Goal: Information Seeking & Learning: Learn about a topic

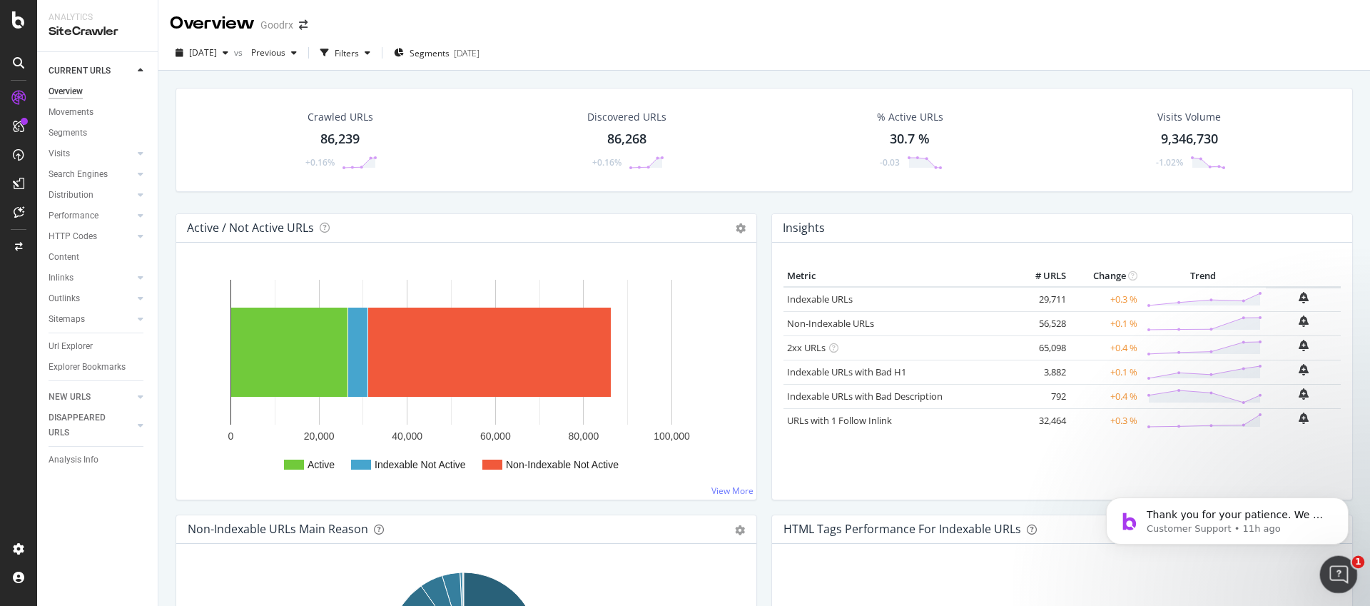
click at [1340, 569] on icon "Open Intercom Messenger" at bounding box center [1337, 573] width 24 height 24
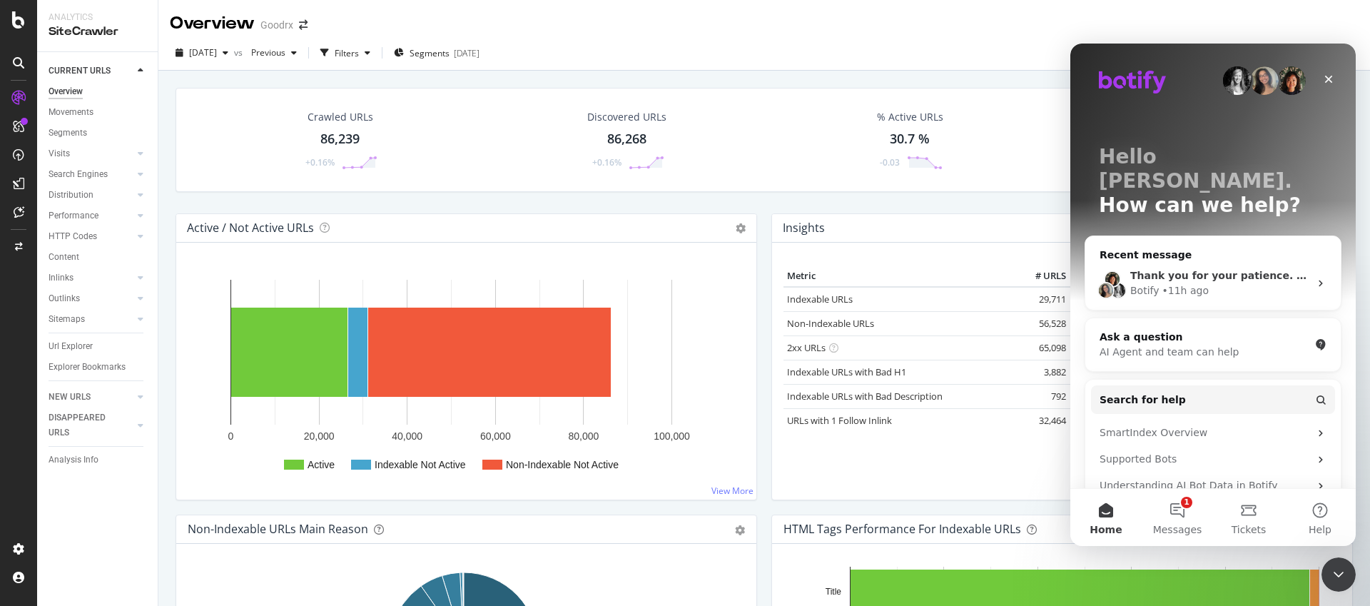
click at [1215, 279] on div "Thank you for your patience. We will try to get back to you as soon as possible…" at bounding box center [1212, 283] width 255 height 53
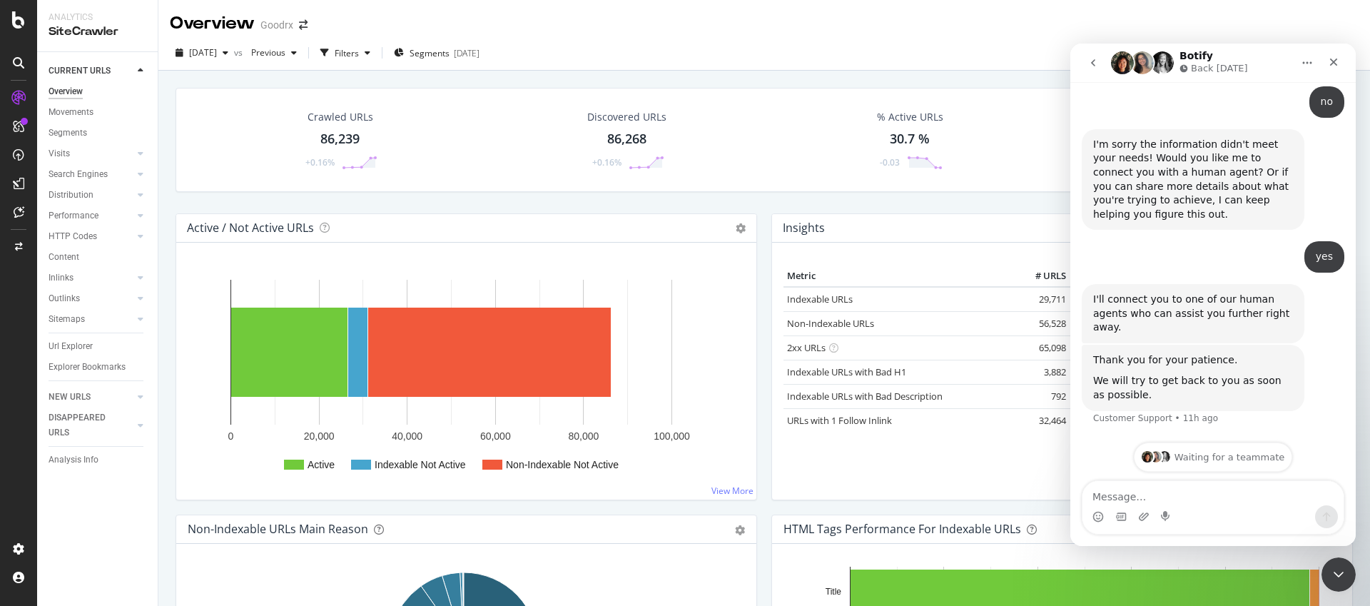
scroll to position [1685, 0]
click at [1329, 569] on icon "Close Intercom Messenger" at bounding box center [1335, 572] width 17 height 17
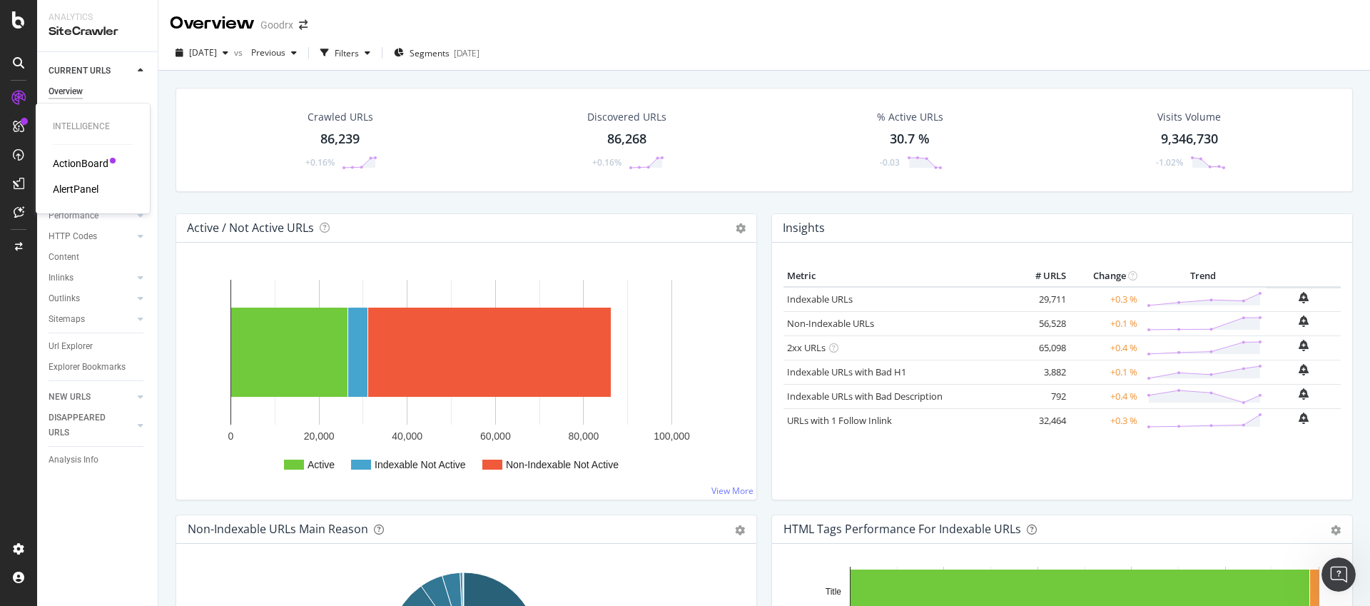
click at [94, 157] on div "ActionBoard" at bounding box center [81, 163] width 56 height 14
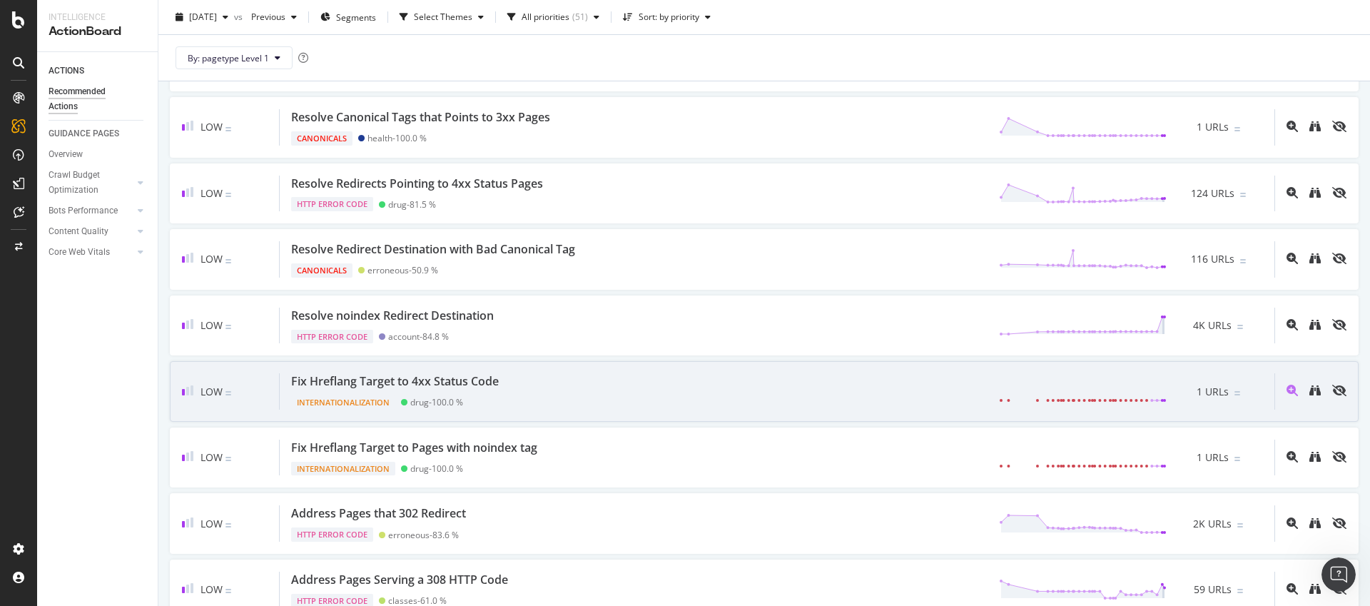
scroll to position [2584, 0]
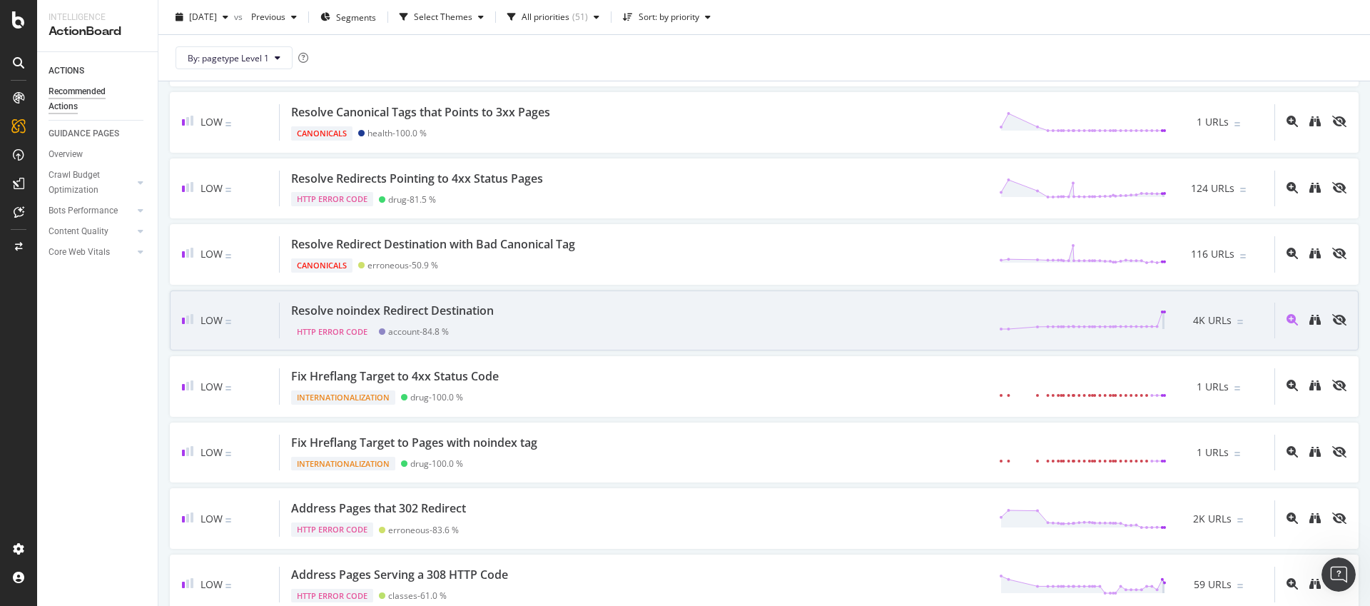
click at [668, 320] on div "Resolve noindex Redirect Destination HTTP Error Code account - 84.8 % 4K URLs" at bounding box center [777, 320] width 994 height 36
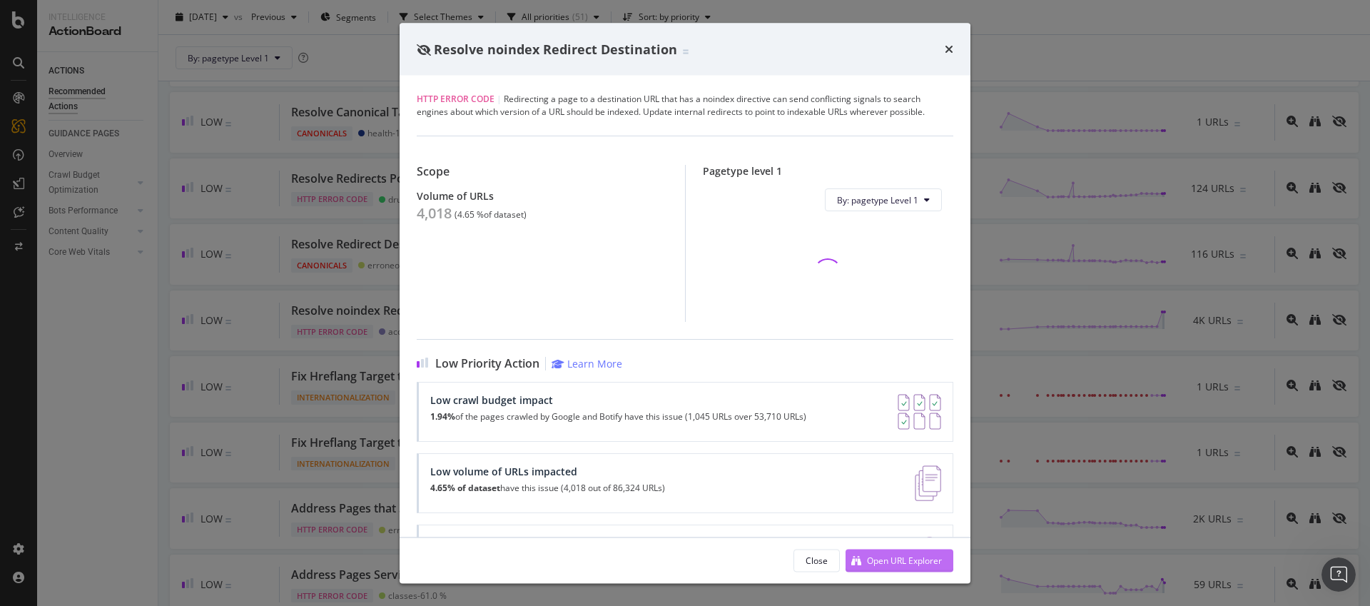
click at [875, 551] on div "Open URL Explorer" at bounding box center [893, 559] width 96 height 21
click at [1065, 59] on div "Resolve noindex Redirect Destination HTTP Error Code | Redirecting a page to a …" at bounding box center [685, 303] width 1370 height 606
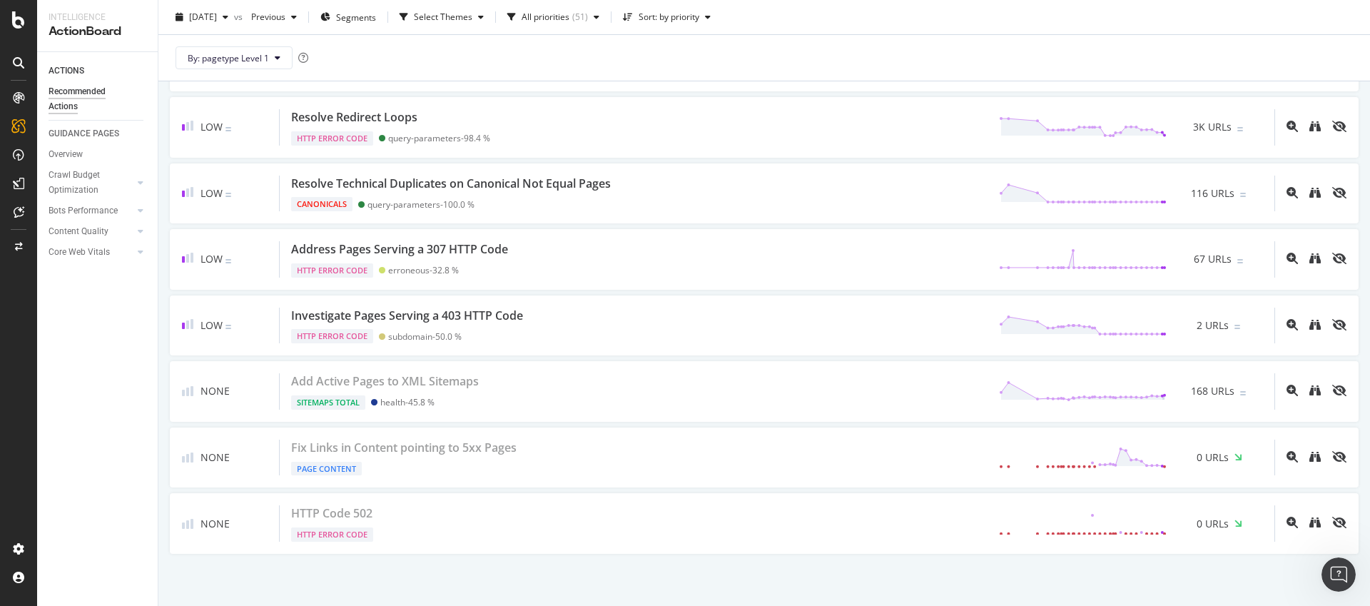
scroll to position [3182, 0]
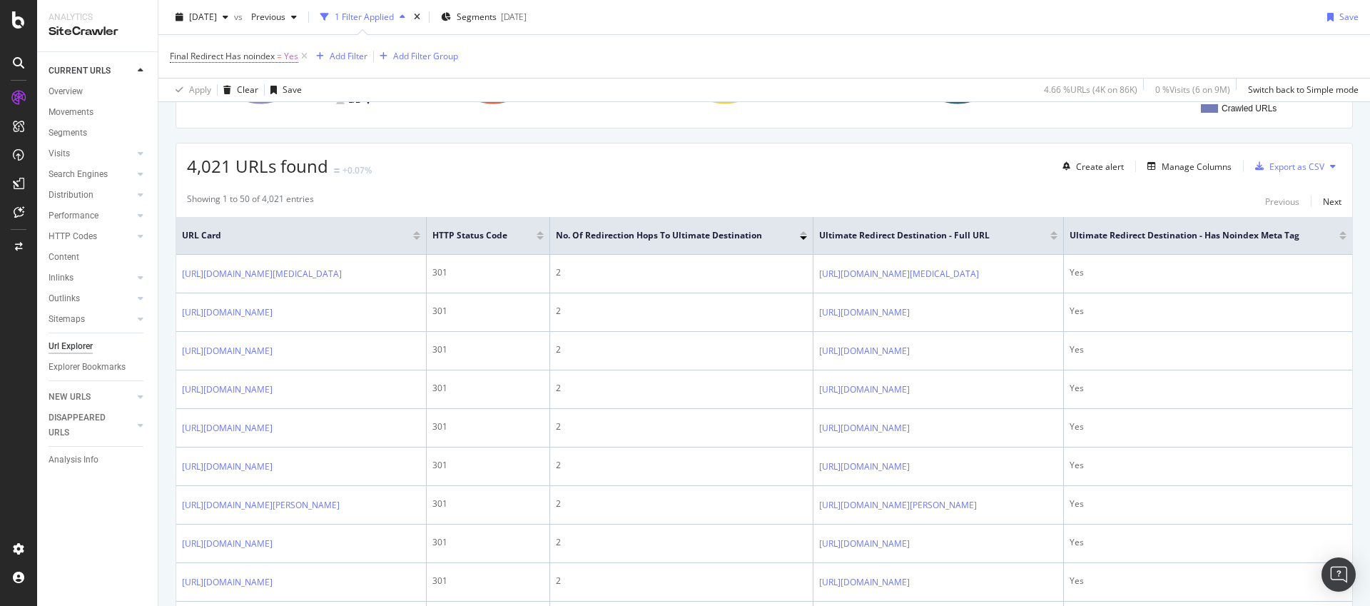
scroll to position [55, 0]
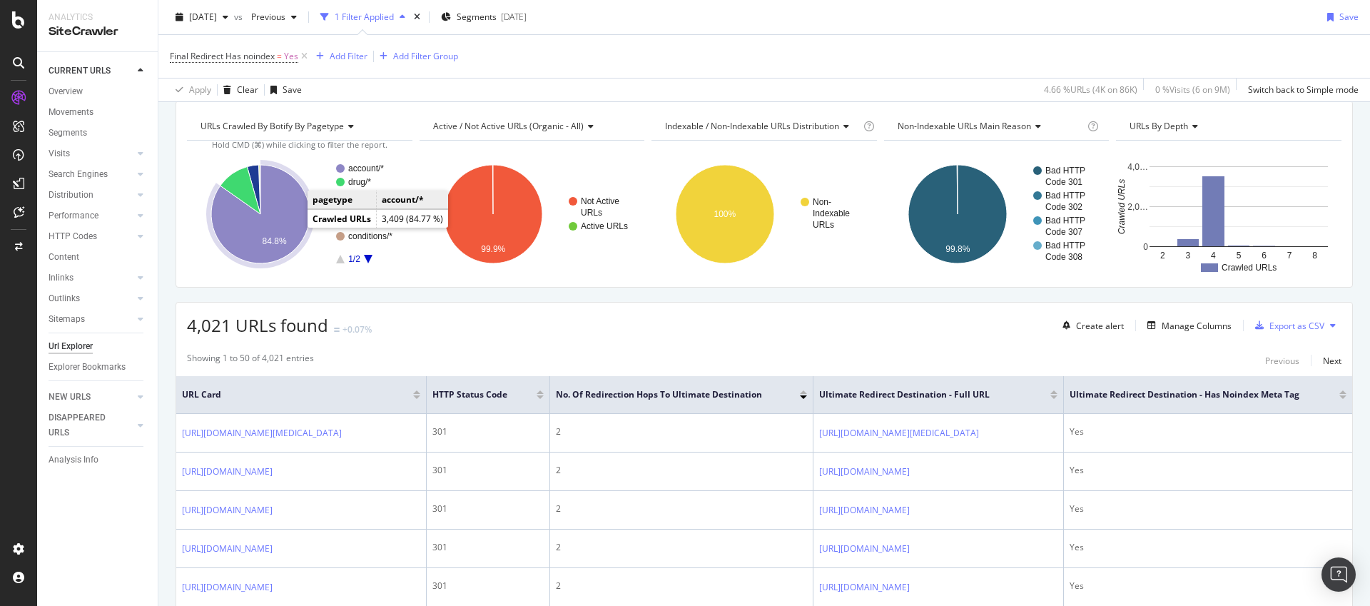
click at [280, 212] on icon "A chart." at bounding box center [260, 214] width 98 height 98
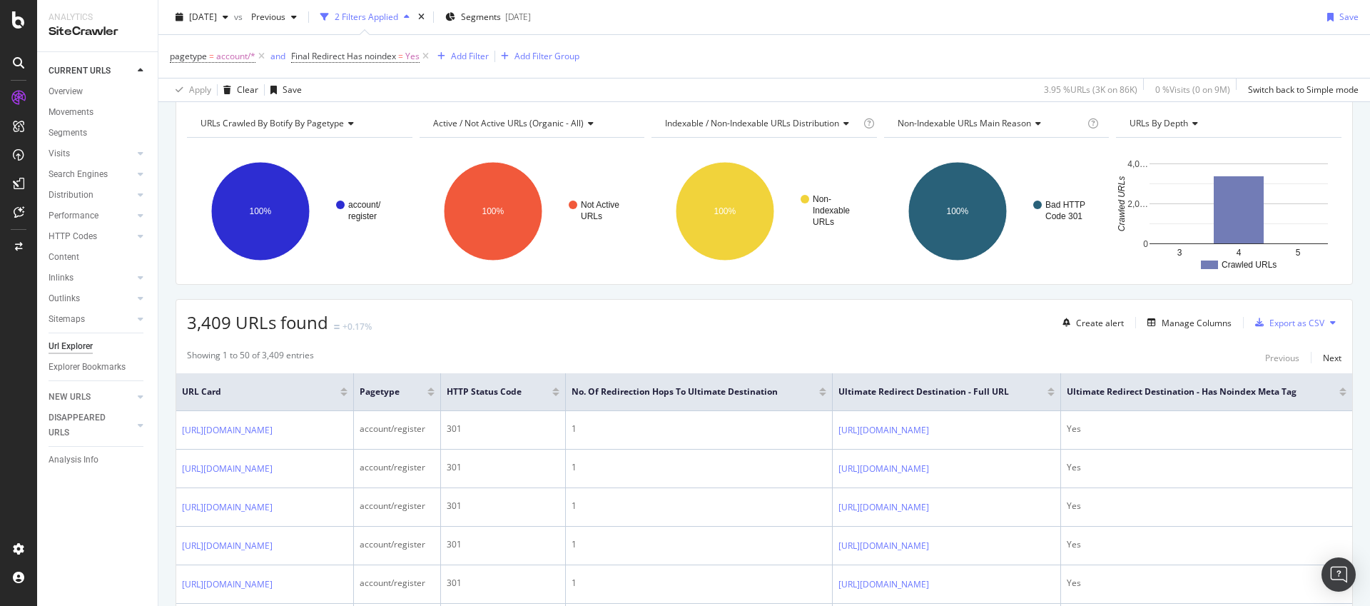
scroll to position [55, 0]
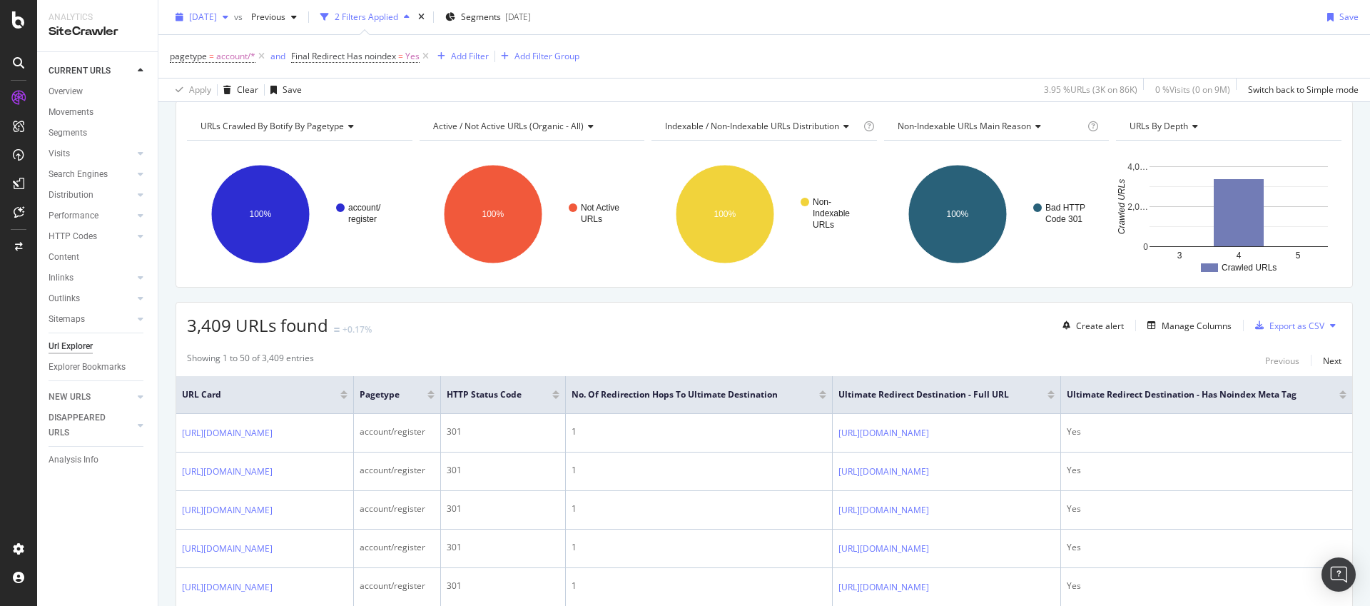
click at [195, 13] on span "[DATE]" at bounding box center [203, 17] width 28 height 12
click at [257, 118] on div "[DATE]" at bounding box center [227, 121] width 74 height 13
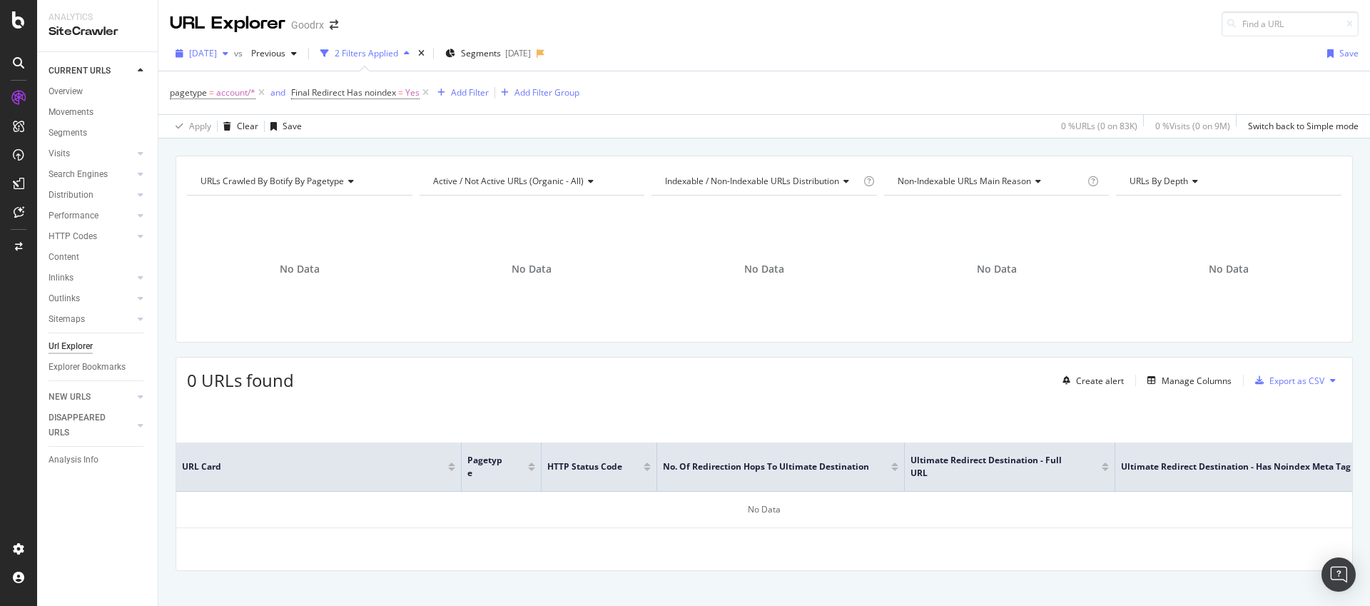
click at [212, 53] on span "[DATE]" at bounding box center [203, 53] width 28 height 12
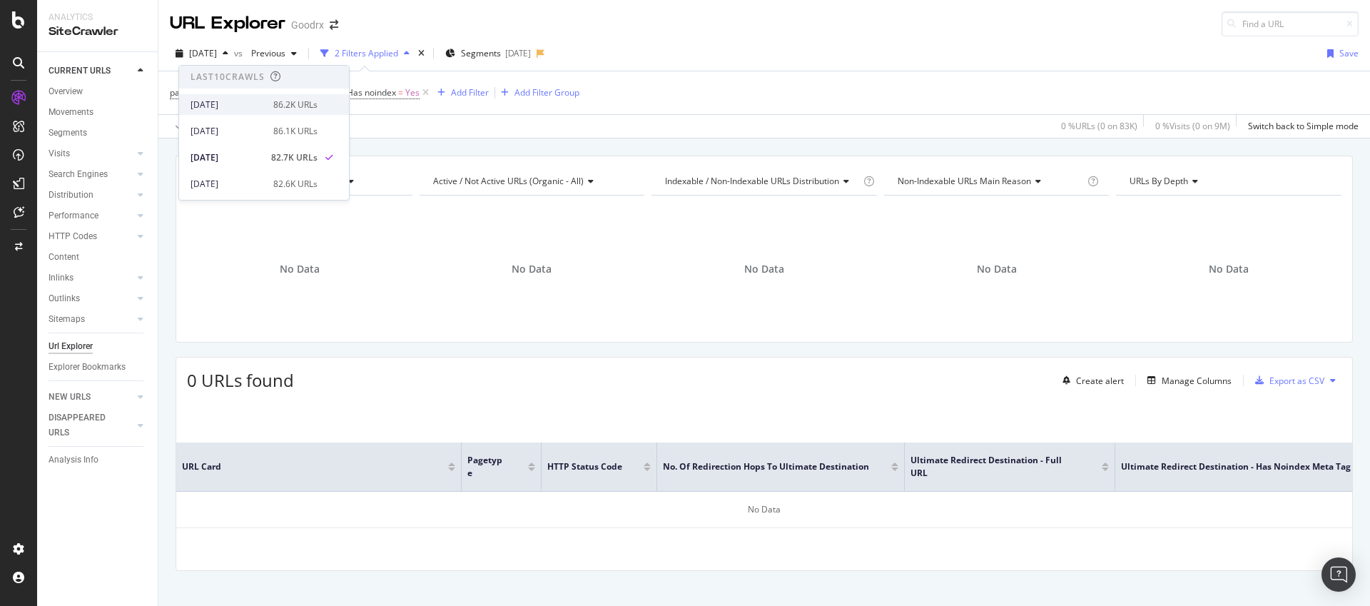
click at [246, 106] on div "[DATE]" at bounding box center [227, 104] width 74 height 13
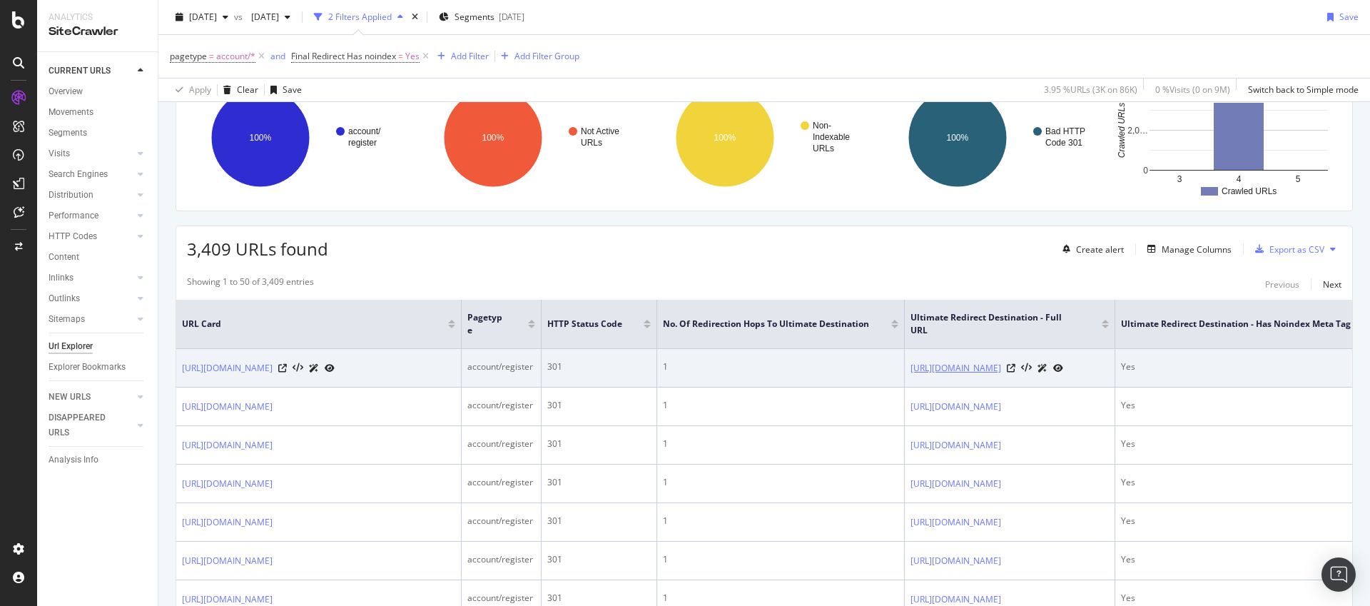
scroll to position [133, 0]
click at [1015, 370] on icon at bounding box center [1010, 366] width 9 height 9
